Goal: Find specific page/section: Find specific page/section

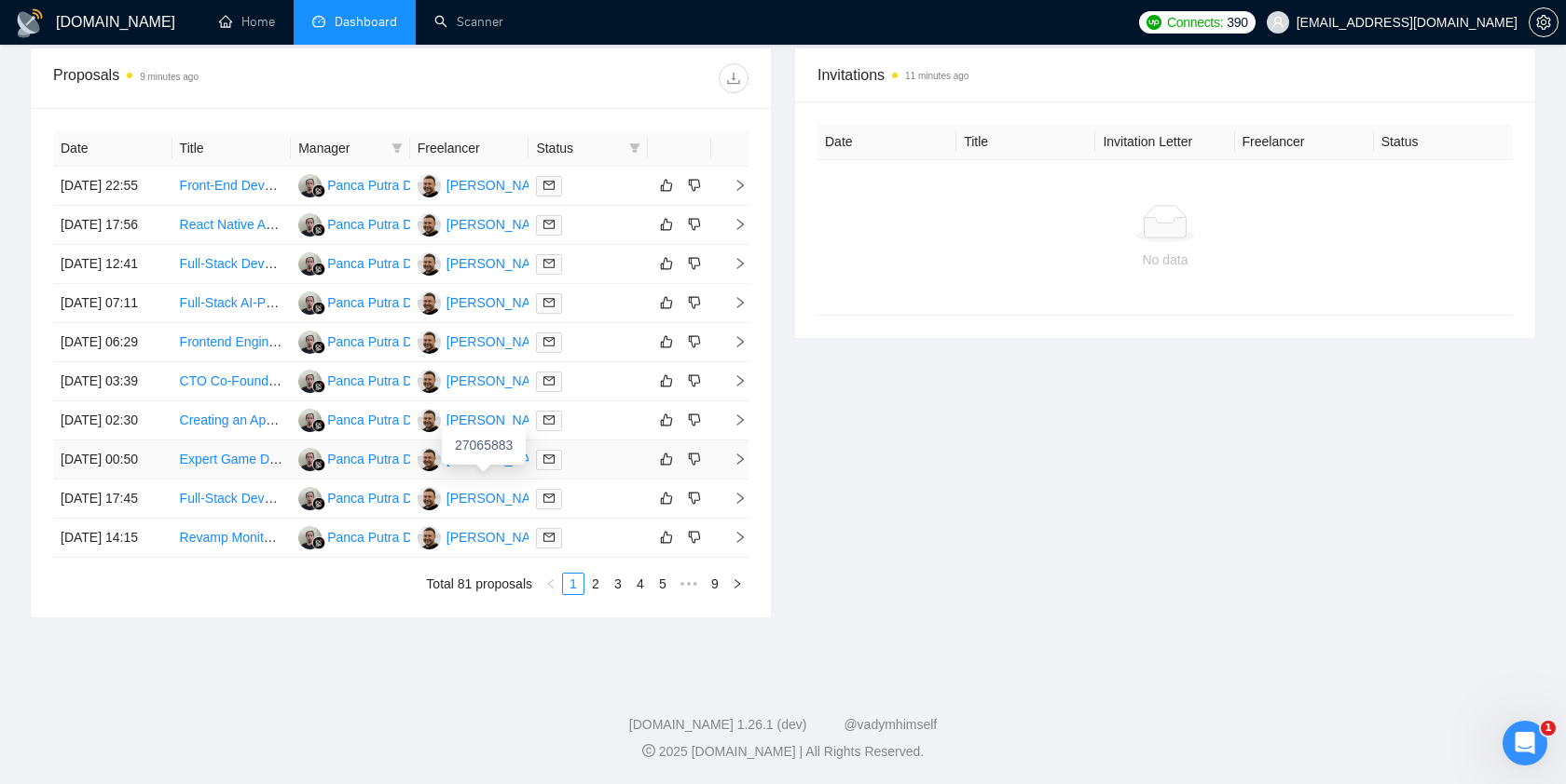
scroll to position [771, 0]
click at [714, 588] on link "9" at bounding box center [714, 584] width 20 height 20
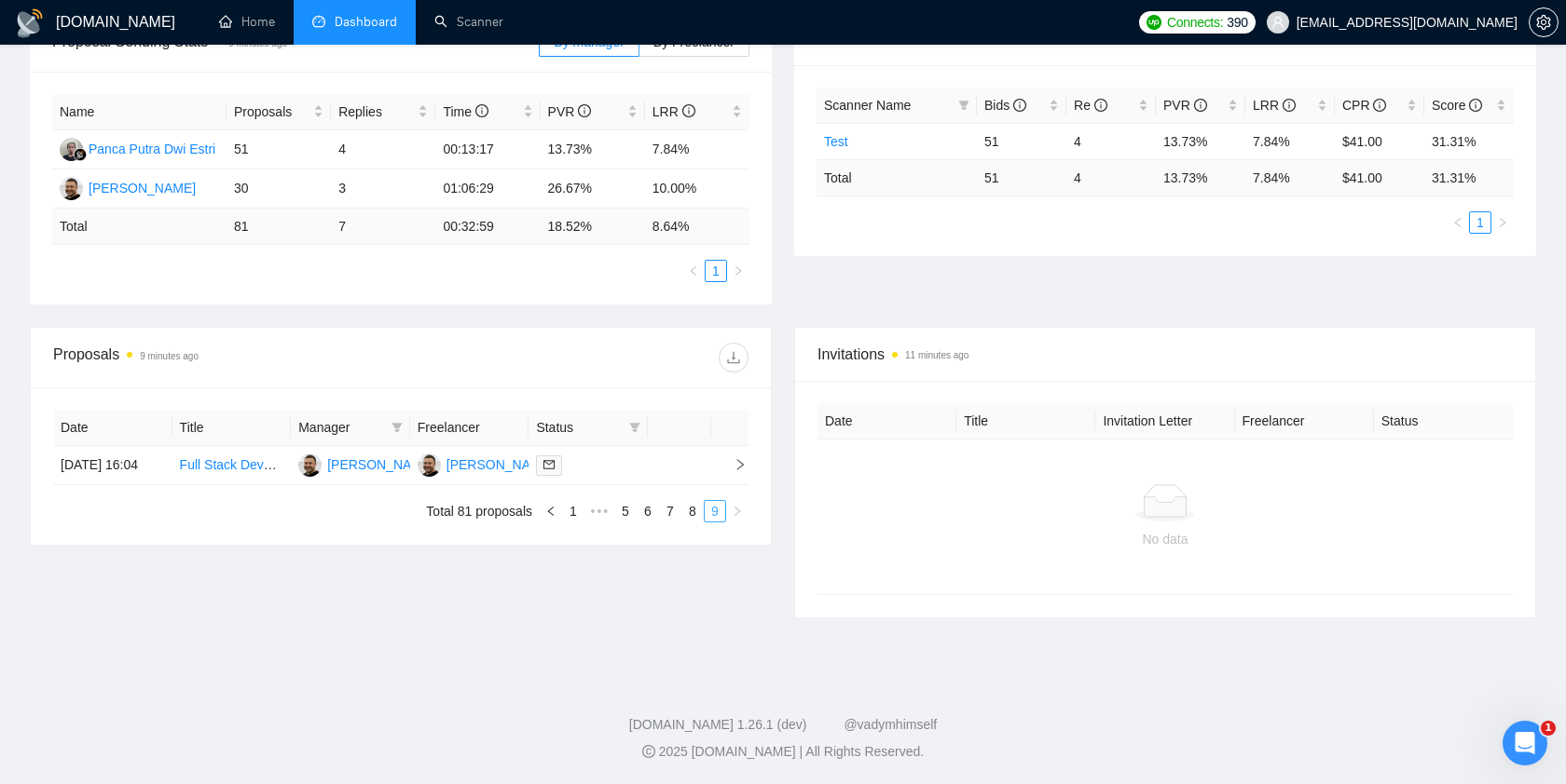
scroll to position [316, 0]
click at [693, 521] on link "8" at bounding box center [692, 511] width 20 height 20
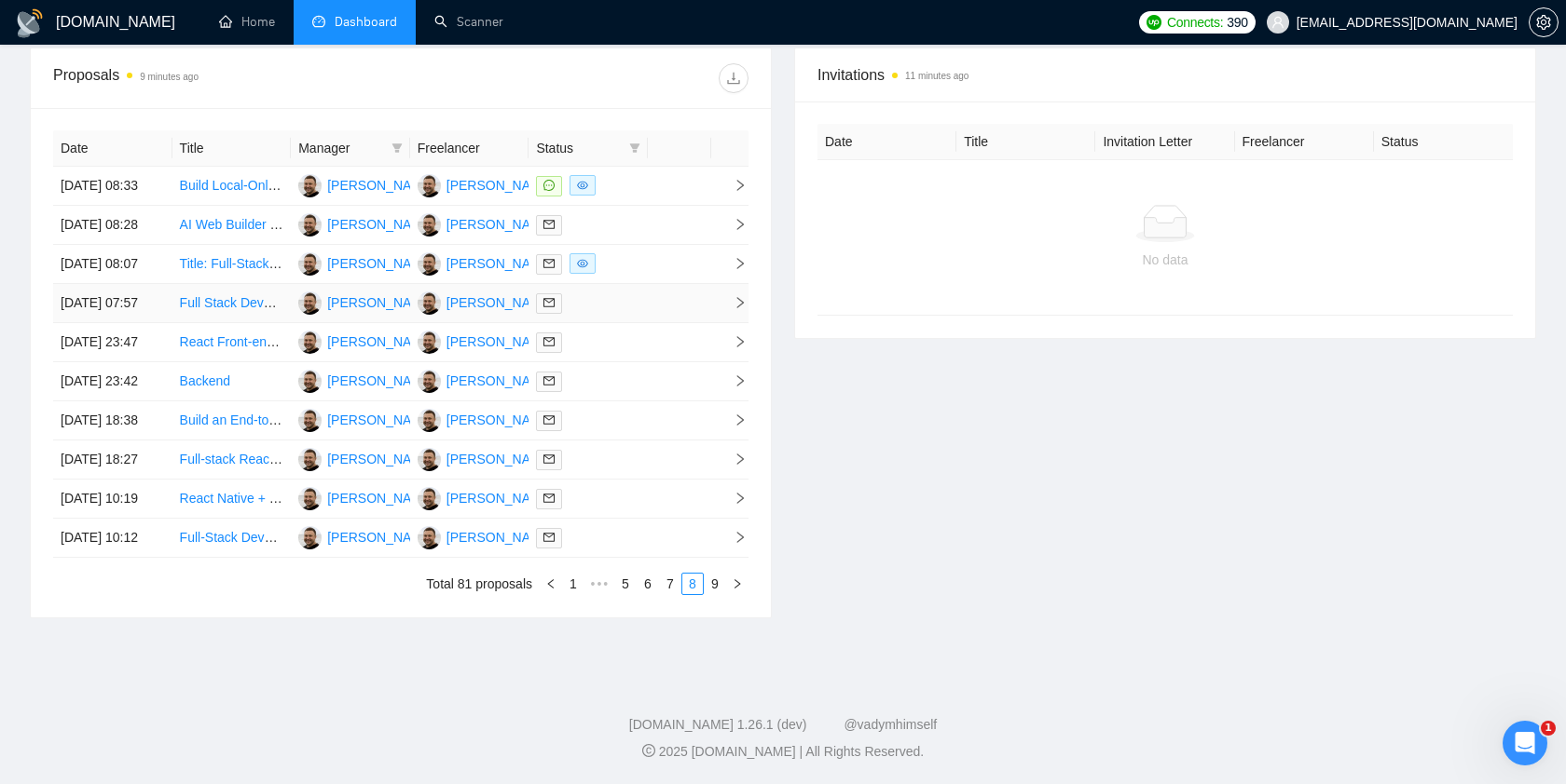
scroll to position [771, 0]
click at [669, 583] on link "7" at bounding box center [670, 584] width 20 height 20
click at [576, 582] on link "1" at bounding box center [572, 584] width 20 height 20
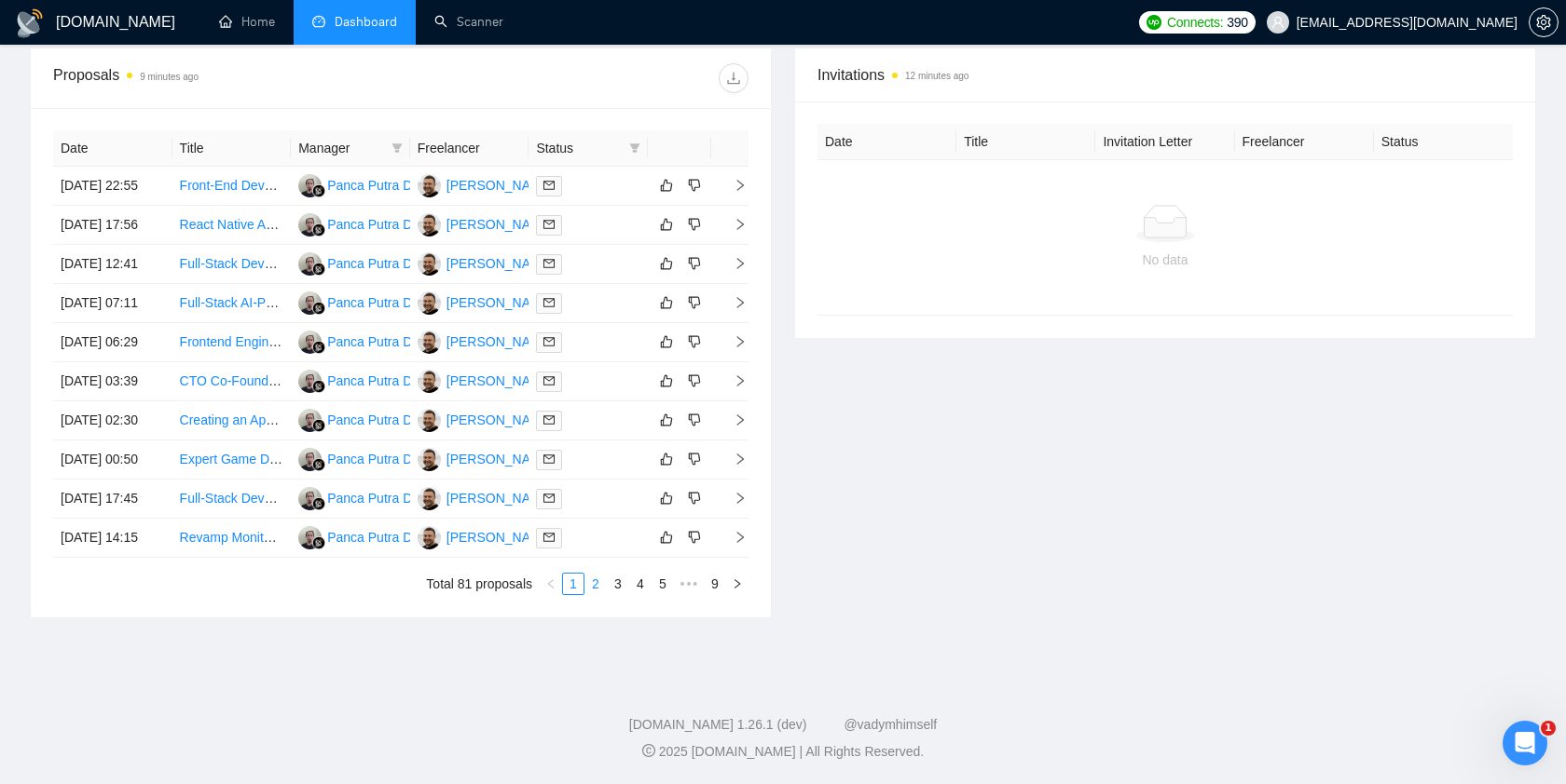
click at [595, 582] on link "2" at bounding box center [595, 584] width 20 height 20
click at [616, 582] on link "3" at bounding box center [617, 584] width 20 height 20
click at [641, 587] on link "4" at bounding box center [639, 584] width 20 height 20
click at [554, 582] on link "1" at bounding box center [550, 584] width 20 height 20
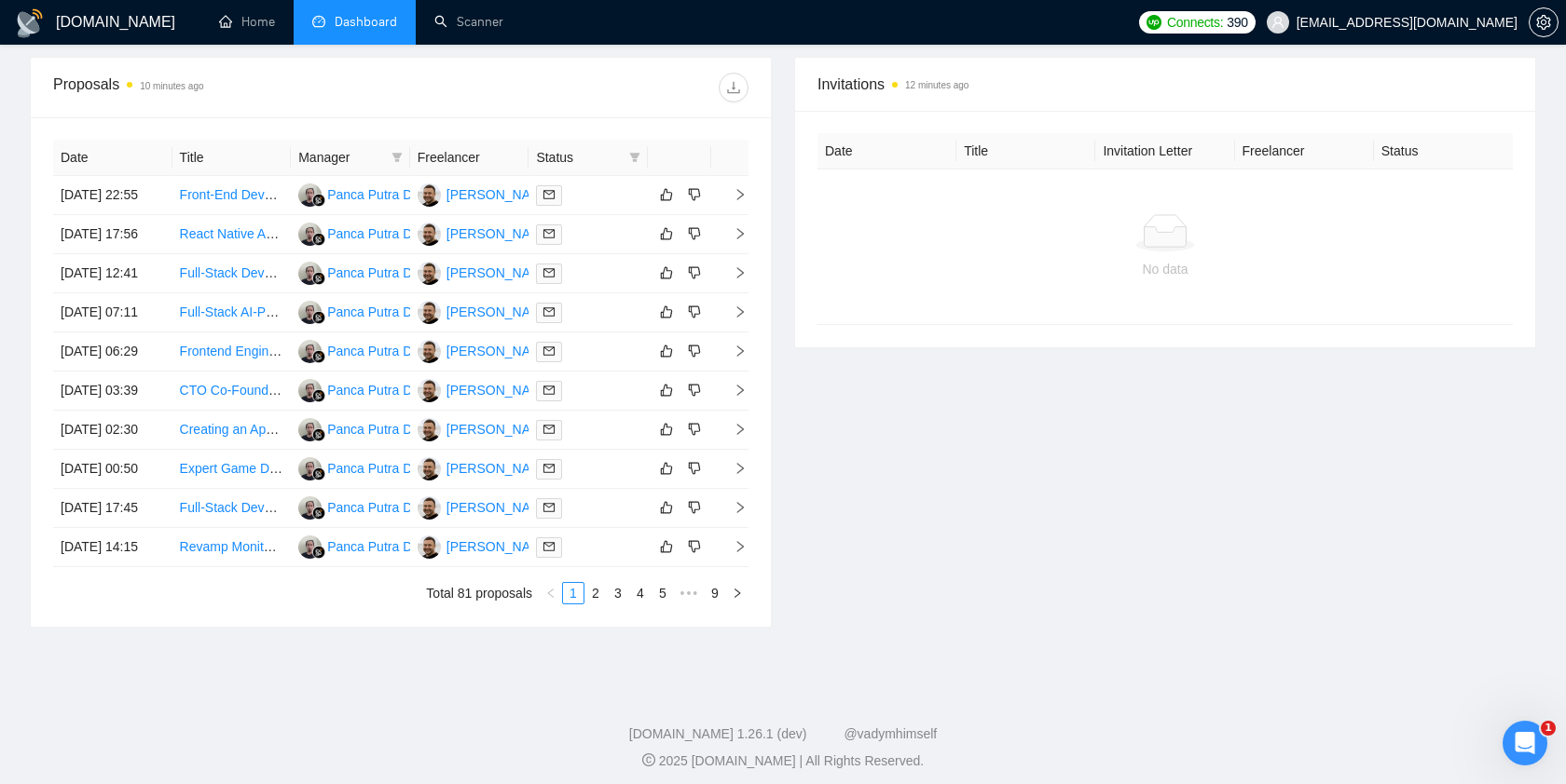
scroll to position [0, 0]
